Goal: Task Accomplishment & Management: Use online tool/utility

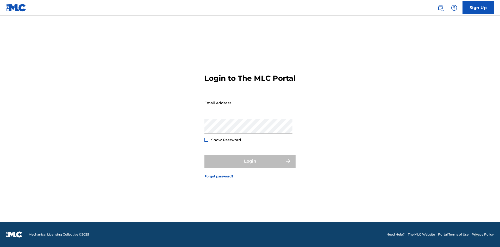
scroll to position [7, 0]
click at [248, 107] on input "Email Address" at bounding box center [248, 102] width 88 height 15
type input "[PERSON_NAME][EMAIL_ADDRESS][PERSON_NAME][DOMAIN_NAME]"
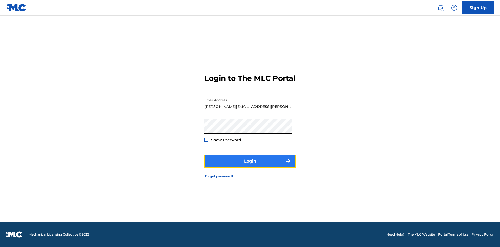
click at [250, 165] on button "Login" at bounding box center [249, 161] width 91 height 13
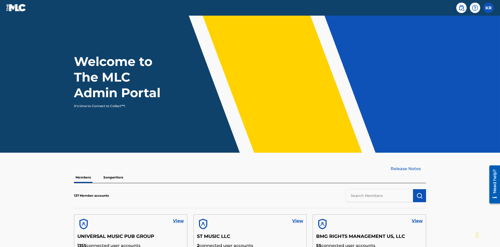
scroll to position [157, 0]
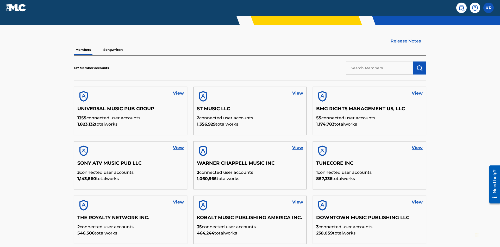
click at [379, 61] on input "text" at bounding box center [379, 67] width 67 height 13
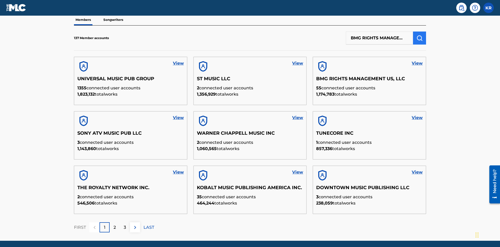
type input "BMG RIGHTS MANAGEMENT US, LLC"
click at [419, 35] on img "submit" at bounding box center [419, 38] width 6 height 6
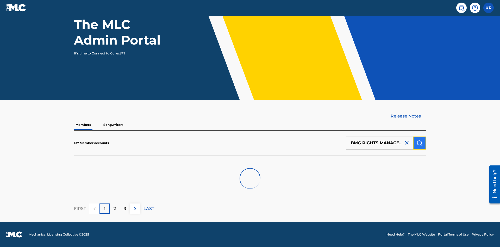
scroll to position [53, 0]
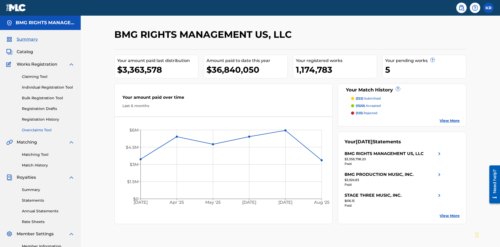
click at [48, 127] on link "Overclaims Tool" at bounding box center [48, 129] width 53 height 5
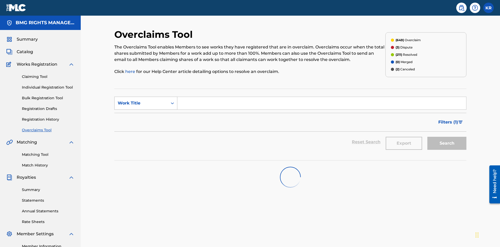
click at [141, 100] on div "Work Title" at bounding box center [141, 103] width 47 height 6
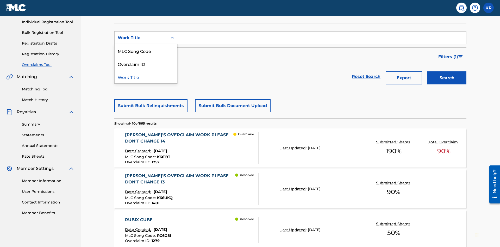
click at [146, 51] on div "MLC Song Code" at bounding box center [145, 50] width 62 height 13
click at [321, 37] on input "Search Form" at bounding box center [321, 37] width 289 height 12
type input "K6619T"
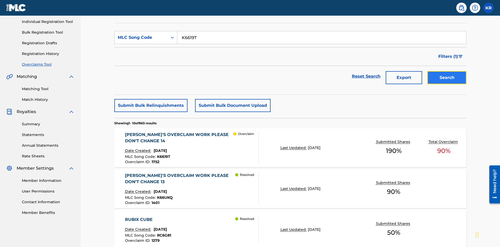
click at [447, 71] on button "Search" at bounding box center [446, 77] width 39 height 13
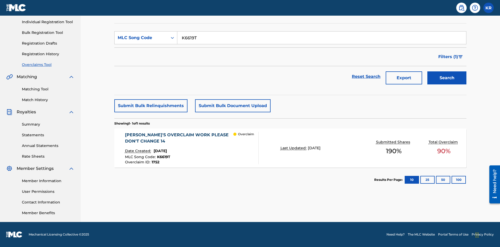
click at [155, 162] on span "1752" at bounding box center [155, 162] width 8 height 5
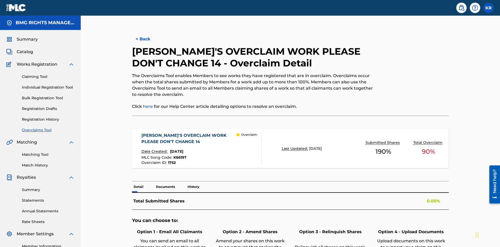
scroll to position [14, 0]
